Goal: Information Seeking & Learning: Learn about a topic

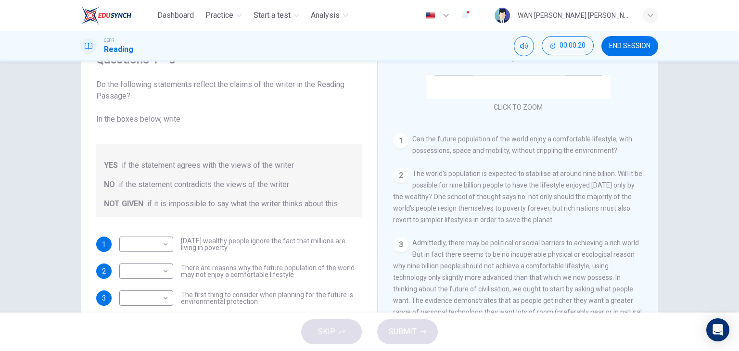
scroll to position [96, 0]
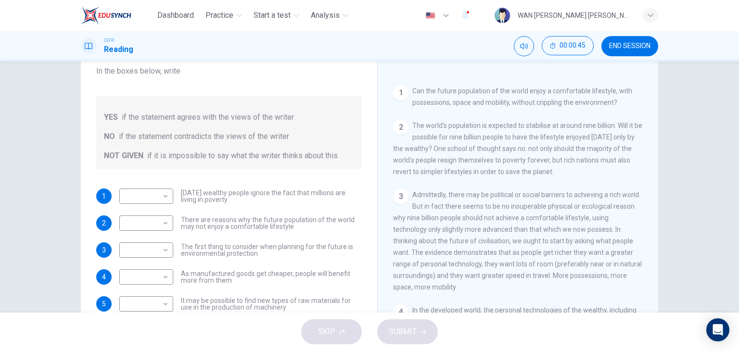
click at [621, 43] on span "END SESSION" at bounding box center [629, 46] width 41 height 8
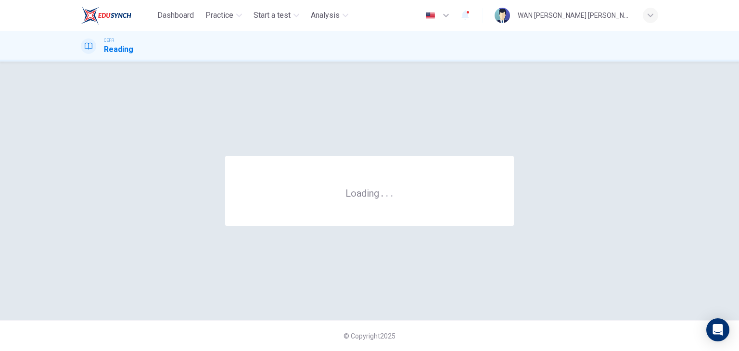
scroll to position [0, 0]
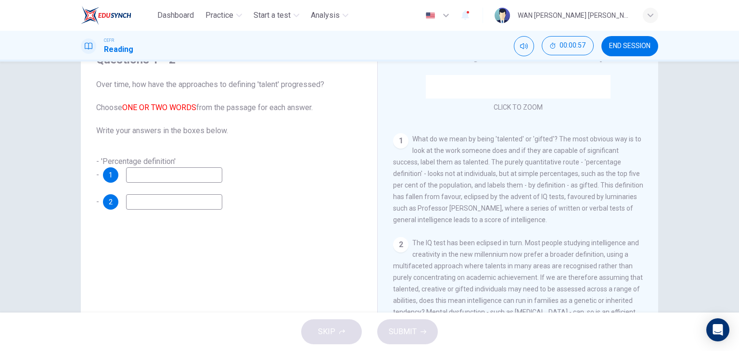
scroll to position [193, 0]
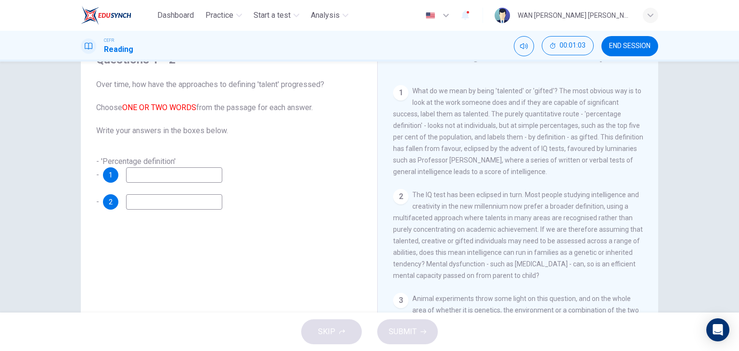
click at [200, 179] on input at bounding box center [174, 175] width 96 height 15
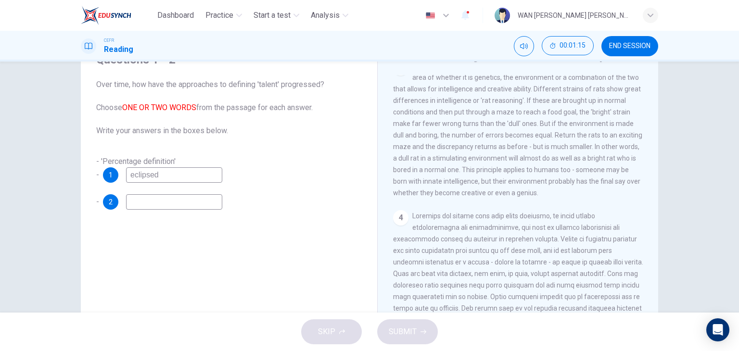
scroll to position [433, 0]
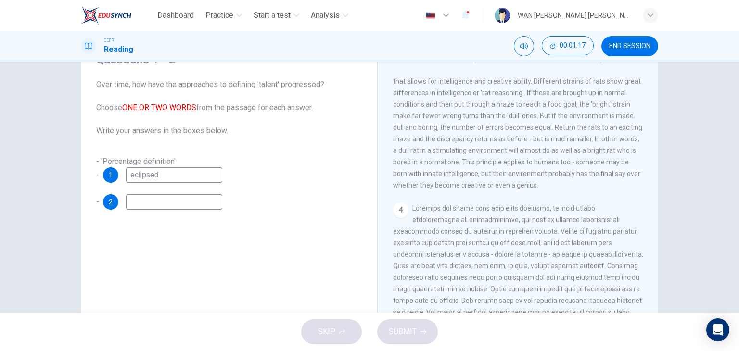
type input "eclipsed"
click at [186, 204] on input at bounding box center [174, 201] width 96 height 15
type input "animal experiment"
click at [410, 325] on span "SUBMIT" at bounding box center [403, 331] width 28 height 13
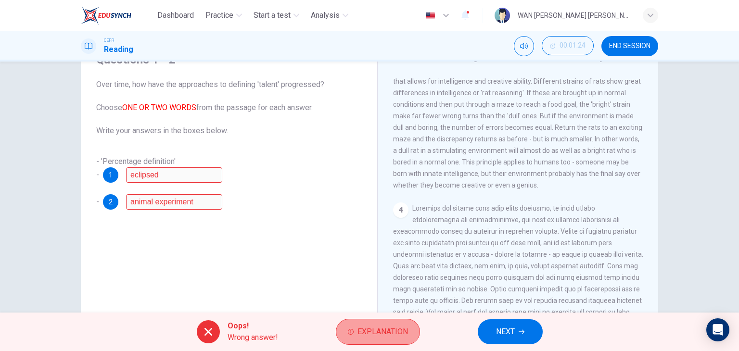
click at [349, 325] on button "Explanation" at bounding box center [378, 332] width 84 height 26
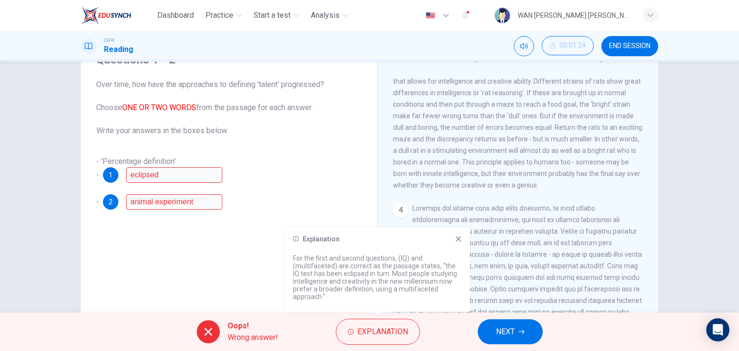
click at [528, 329] on button "NEXT" at bounding box center [510, 332] width 65 height 25
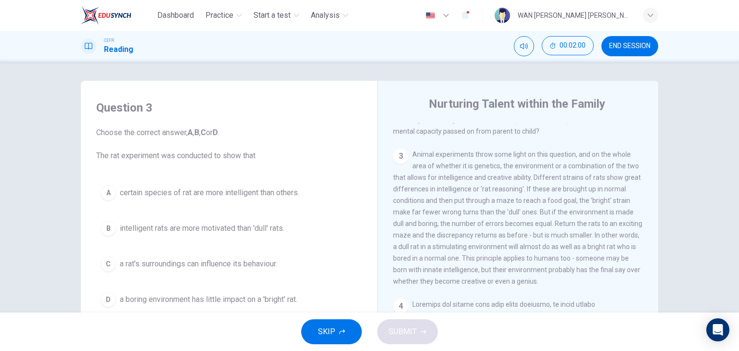
scroll to position [48, 0]
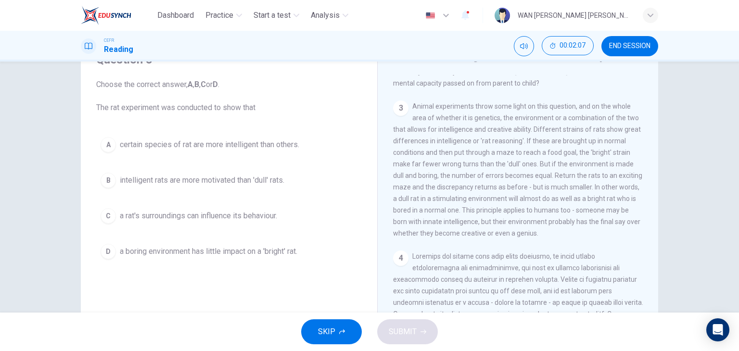
click at [184, 220] on span "a rat's surroundings can influence its behaviour." at bounding box center [198, 216] width 157 height 12
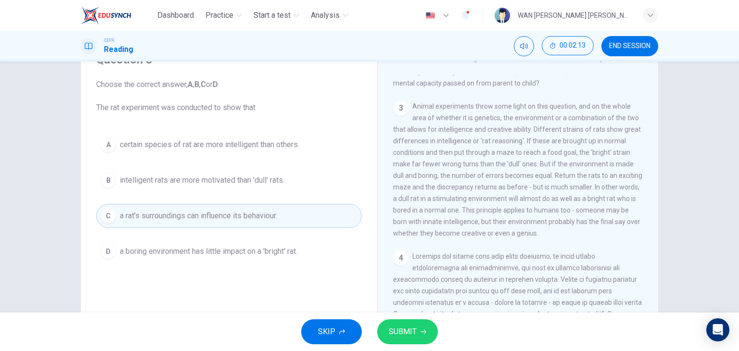
click at [402, 334] on span "SUBMIT" at bounding box center [403, 331] width 28 height 13
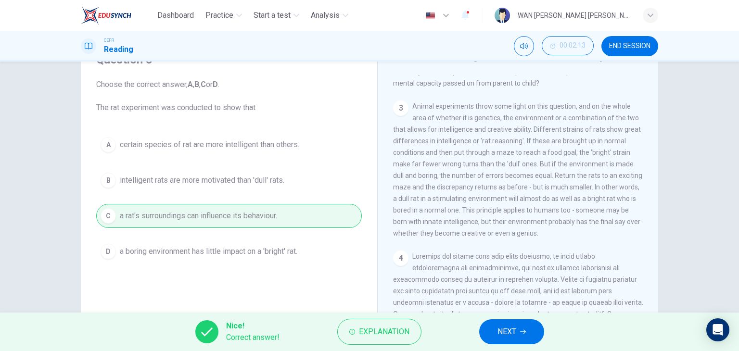
click at [524, 334] on icon "button" at bounding box center [523, 332] width 6 height 6
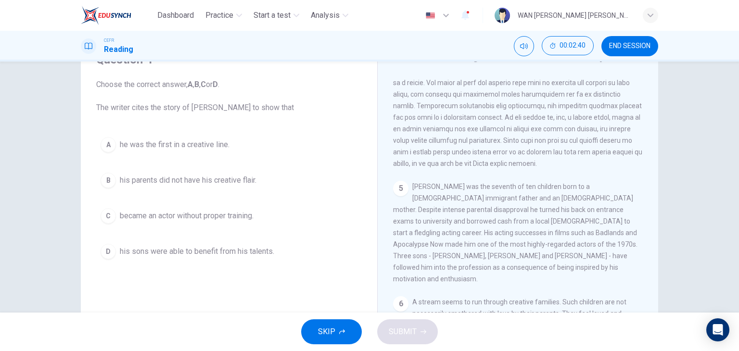
scroll to position [674, 0]
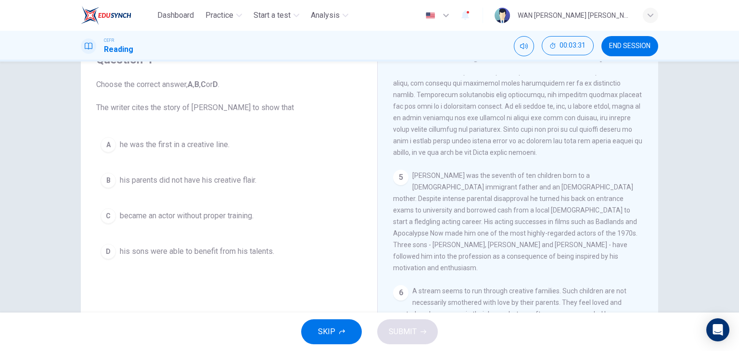
click at [191, 178] on span "his parents did not have his creative flair." at bounding box center [188, 181] width 137 height 12
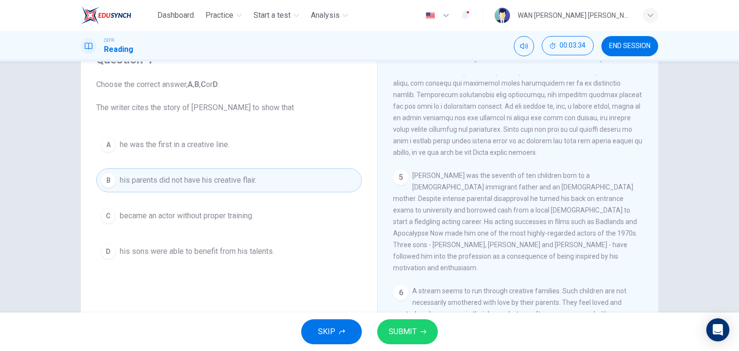
click at [245, 147] on button "A he was the first in a creative line." at bounding box center [229, 145] width 266 height 24
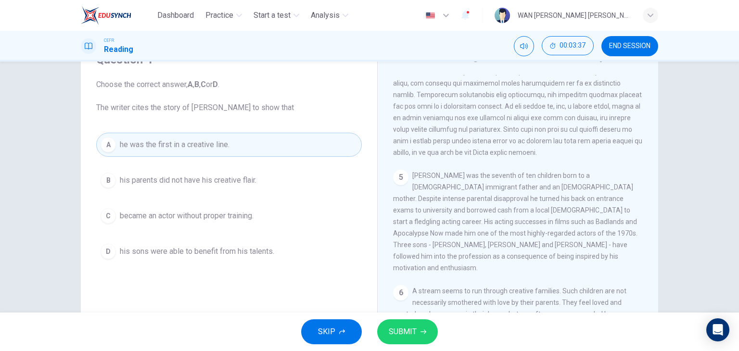
click at [412, 336] on span "SUBMIT" at bounding box center [403, 331] width 28 height 13
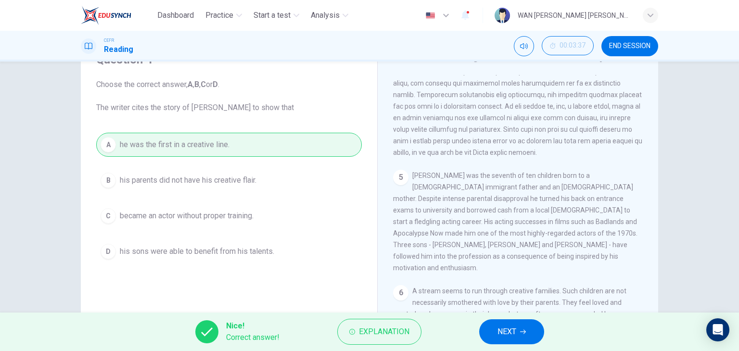
click at [503, 329] on span "NEXT" at bounding box center [507, 331] width 19 height 13
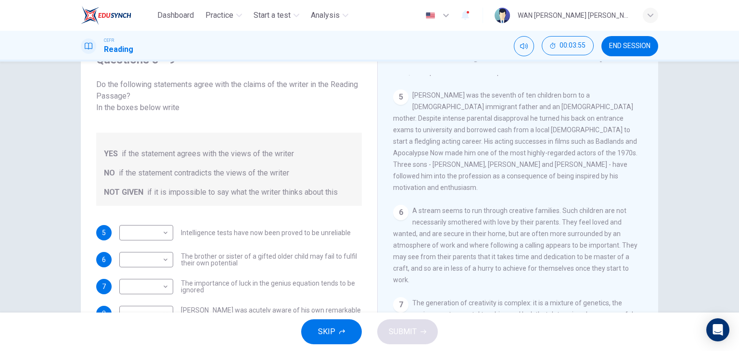
scroll to position [770, 0]
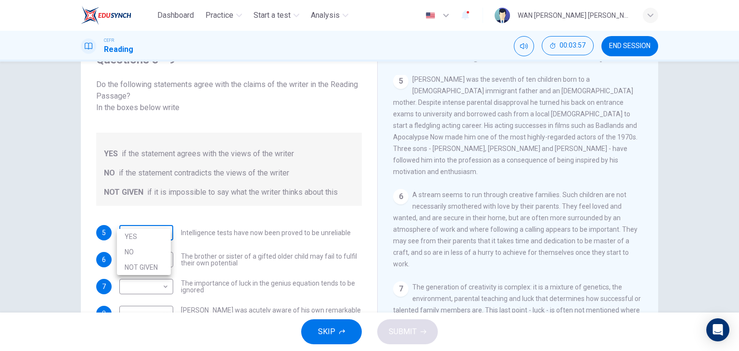
click at [147, 215] on body "Dashboard Practice Start a test Analysis English en ​ WAN [PERSON_NAME] [PERSON…" at bounding box center [369, 175] width 739 height 351
click at [142, 264] on li "NOT GIVEN" at bounding box center [144, 267] width 54 height 15
type input "NOT GIVEN"
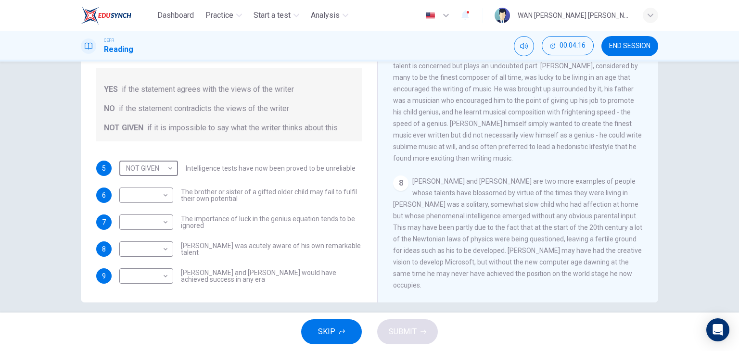
scroll to position [122, 0]
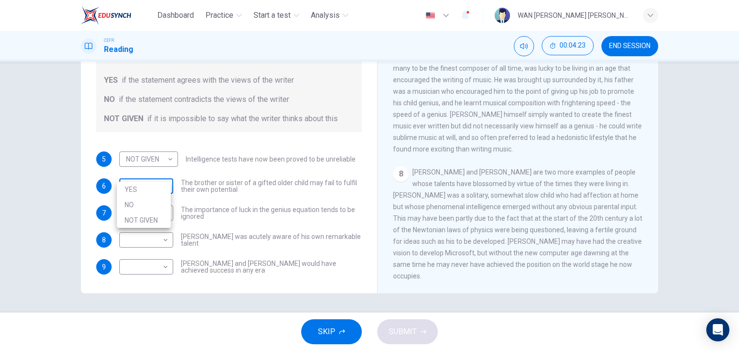
click at [152, 171] on body "Dashboard Practice Start a test Analysis English en ​ WAN [PERSON_NAME] [PERSON…" at bounding box center [369, 175] width 739 height 351
click at [152, 205] on li "NO" at bounding box center [144, 204] width 54 height 15
click at [160, 172] on body "Dashboard Practice Start a test Analysis English en ​ WAN [PERSON_NAME] [PERSON…" at bounding box center [369, 175] width 739 height 351
click at [163, 188] on li "YES" at bounding box center [144, 189] width 54 height 15
type input "YES"
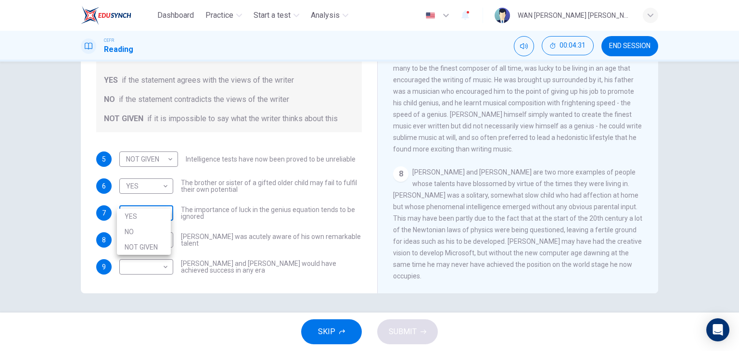
click at [157, 197] on body "Dashboard Practice Start a test Analysis English en ​ WAN [PERSON_NAME] [PERSON…" at bounding box center [369, 175] width 739 height 351
click at [157, 214] on li "YES" at bounding box center [144, 216] width 54 height 15
click at [163, 201] on body "Dashboard Practice Start a test Analysis English en ​ WAN [PERSON_NAME] [PERSON…" at bounding box center [369, 175] width 739 height 351
click at [160, 244] on li "NOT GIVEN" at bounding box center [144, 247] width 54 height 15
type input "NOT GIVEN"
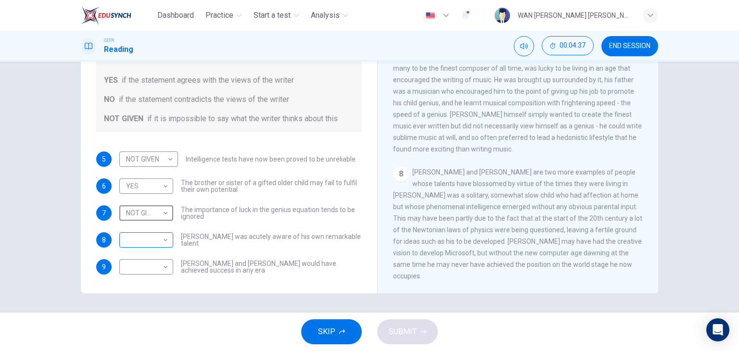
click at [131, 227] on body "Dashboard Practice Start a test Analysis English en ​ WAN [PERSON_NAME] [PERSON…" at bounding box center [369, 175] width 739 height 351
click at [140, 241] on li "YES" at bounding box center [144, 243] width 54 height 15
type input "YES"
click at [154, 253] on body "Dashboard Practice Start a test Analysis English en ​ WAN [PERSON_NAME] [PERSON…" at bounding box center [369, 175] width 739 height 351
click at [572, 223] on div at bounding box center [369, 175] width 739 height 351
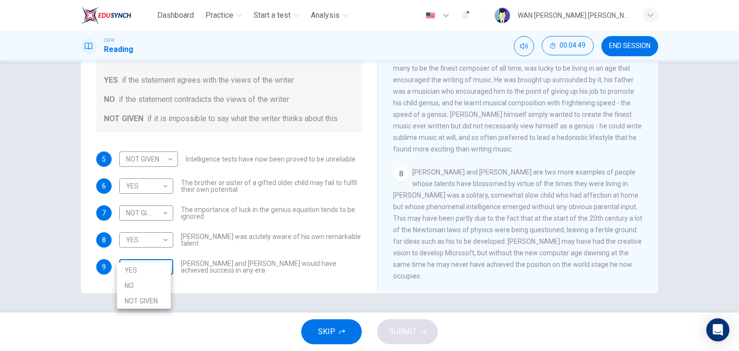
click at [152, 255] on body "Dashboard Practice Start a test Analysis English en ​ WAN [PERSON_NAME] [PERSON…" at bounding box center [369, 175] width 739 height 351
click at [144, 282] on li "NO" at bounding box center [144, 285] width 54 height 15
type input "NO"
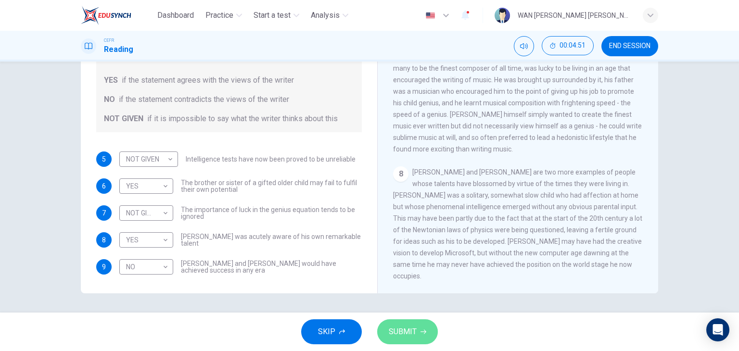
click at [410, 333] on span "SUBMIT" at bounding box center [403, 331] width 28 height 13
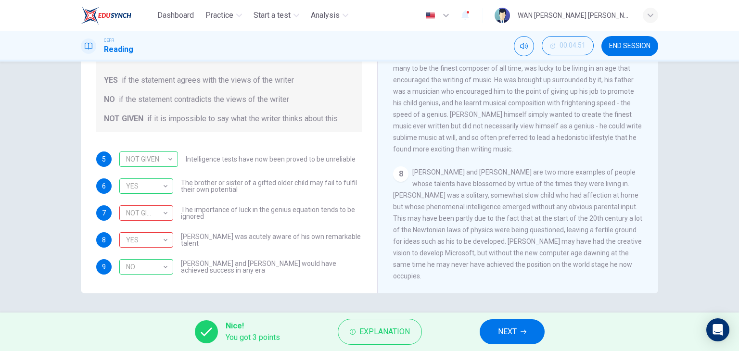
click at [502, 338] on span "NEXT" at bounding box center [507, 331] width 19 height 13
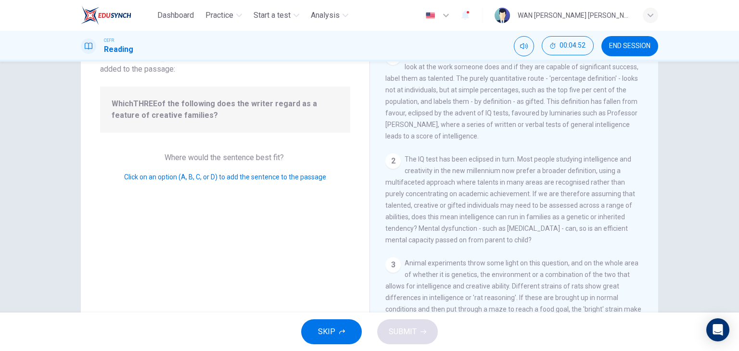
scroll to position [26, 0]
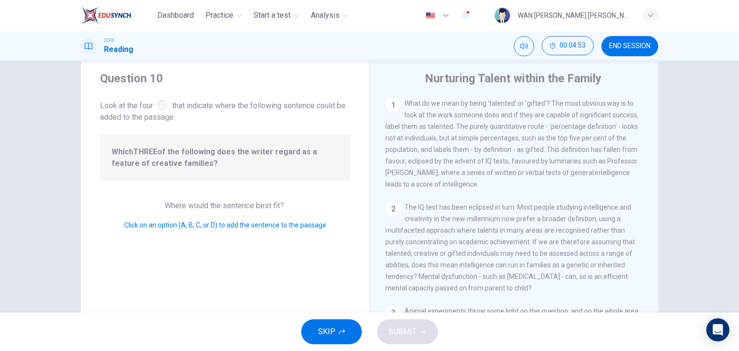
click at [612, 40] on button "END SESSION" at bounding box center [630, 46] width 57 height 20
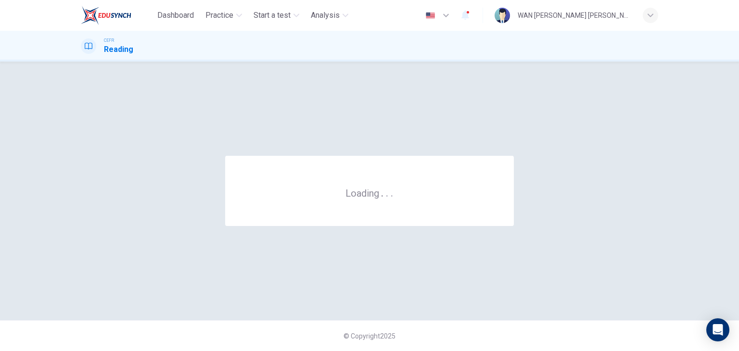
scroll to position [0, 0]
